Goal: Information Seeking & Learning: Learn about a topic

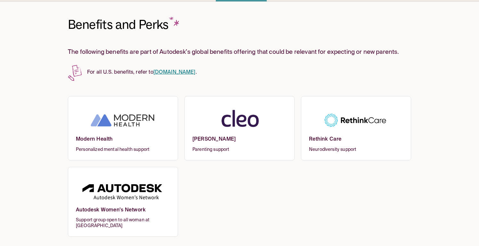
scroll to position [26, 0]
click at [329, 129] on img at bounding box center [356, 120] width 94 height 31
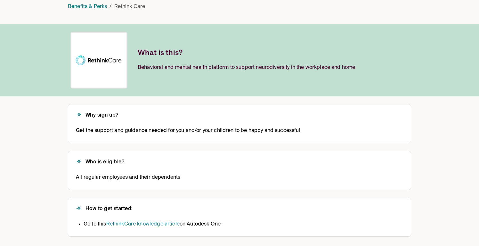
scroll to position [56, 0]
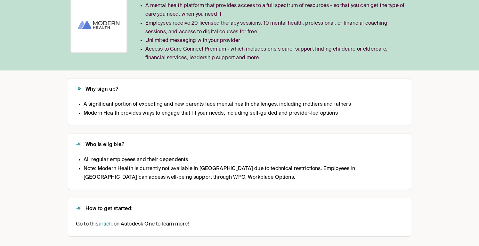
scroll to position [100, 0]
click at [105, 223] on link "article" at bounding box center [106, 224] width 15 height 5
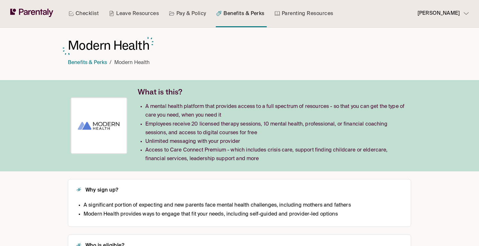
scroll to position [0, 0]
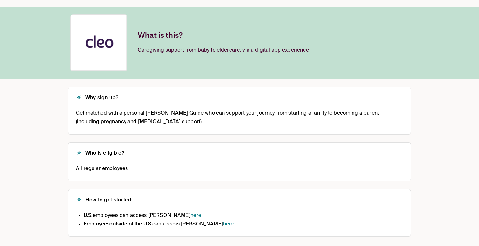
scroll to position [73, 0]
click at [223, 223] on link "here" at bounding box center [228, 224] width 11 height 5
